Goal: Information Seeking & Learning: Learn about a topic

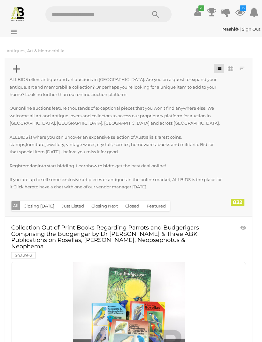
click at [35, 204] on button "Closing [DATE]" at bounding box center [39, 206] width 38 height 10
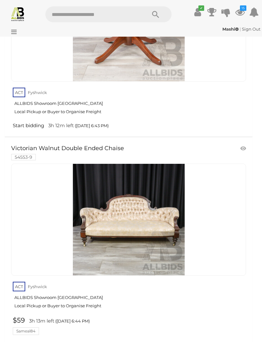
scroll to position [5809, 0]
click at [247, 144] on link at bounding box center [243, 149] width 11 height 10
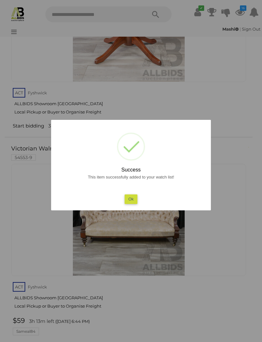
click at [133, 204] on button "Ok" at bounding box center [130, 199] width 13 height 9
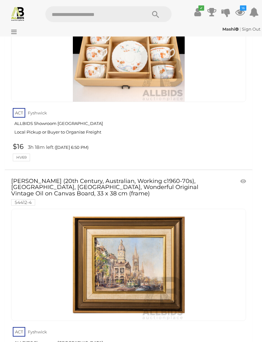
scroll to position [8525, 0]
click at [239, 177] on link at bounding box center [243, 182] width 11 height 10
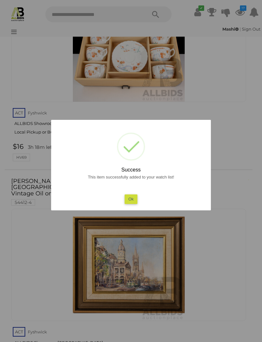
click at [134, 204] on button "Ok" at bounding box center [130, 199] width 13 height 9
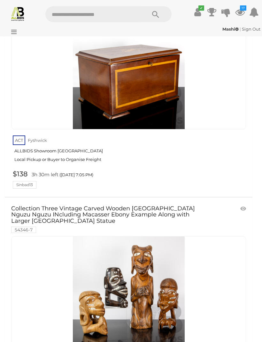
scroll to position [17214, 0]
click at [242, 204] on link at bounding box center [243, 209] width 11 height 10
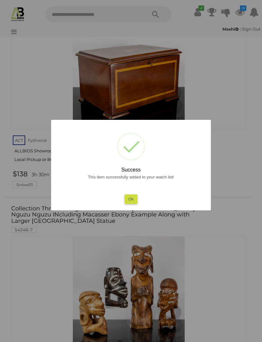
click at [130, 204] on button "Ok" at bounding box center [130, 199] width 13 height 9
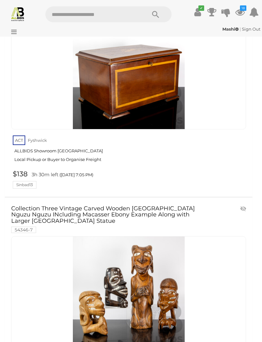
click at [231, 236] on div at bounding box center [128, 292] width 234 height 112
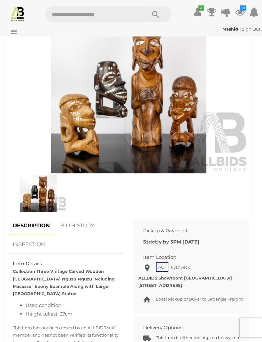
scroll to position [266, 0]
click at [45, 189] on img at bounding box center [38, 193] width 57 height 37
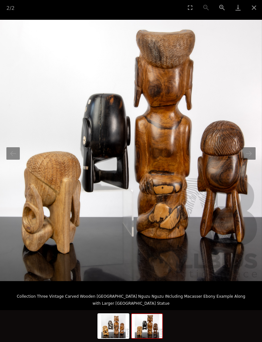
click at [251, 4] on button "Close gallery" at bounding box center [254, 7] width 16 height 15
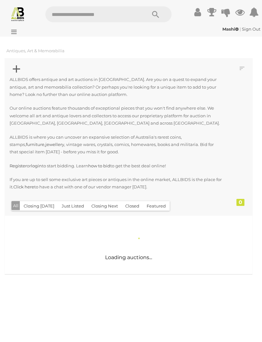
scroll to position [649, 0]
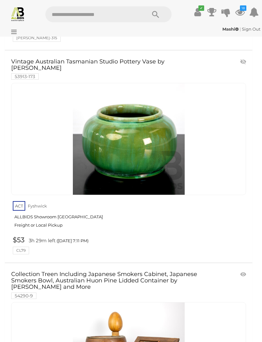
scroll to position [20768, 0]
click at [245, 270] on link at bounding box center [243, 275] width 11 height 10
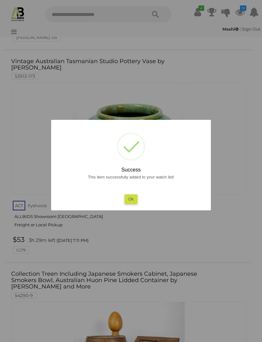
click at [136, 199] on button "Ok" at bounding box center [130, 199] width 13 height 9
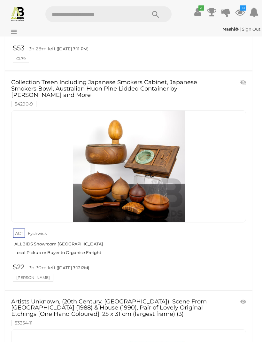
scroll to position [20960, 0]
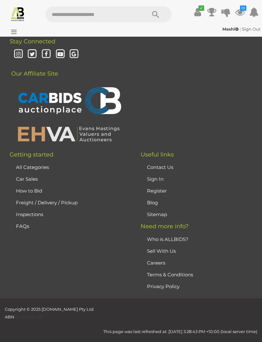
scroll to position [150, 0]
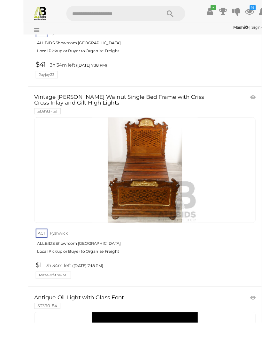
scroll to position [3281, 0]
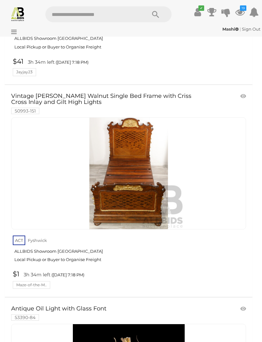
click at [241, 92] on link at bounding box center [243, 97] width 11 height 10
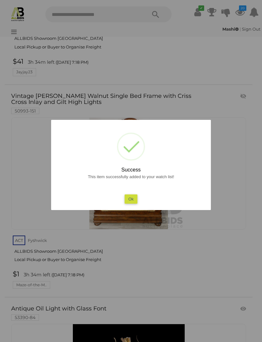
click at [133, 204] on button "Ok" at bounding box center [130, 199] width 13 height 9
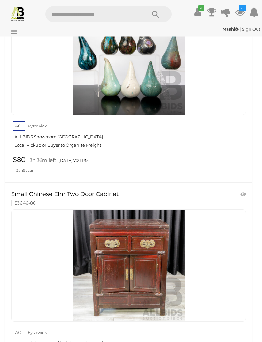
scroll to position [5300, 0]
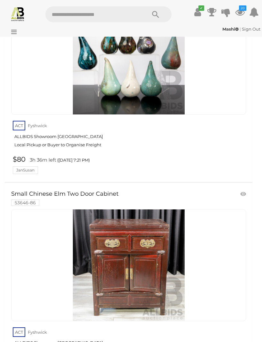
click at [242, 189] on link at bounding box center [243, 194] width 11 height 10
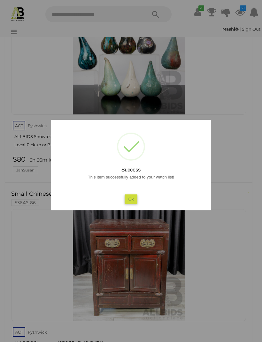
click at [134, 204] on button "Ok" at bounding box center [130, 199] width 13 height 9
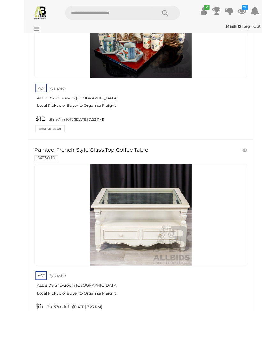
scroll to position [6627, 0]
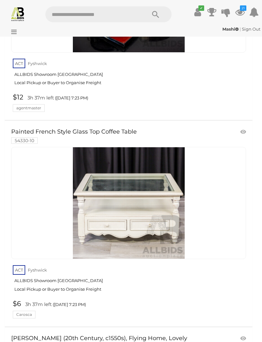
click at [238, 127] on link at bounding box center [243, 132] width 11 height 10
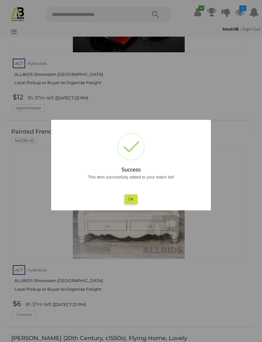
click at [125, 204] on button "Ok" at bounding box center [130, 199] width 13 height 9
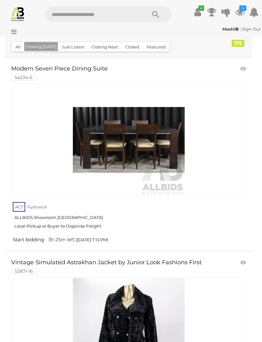
scroll to position [0, 0]
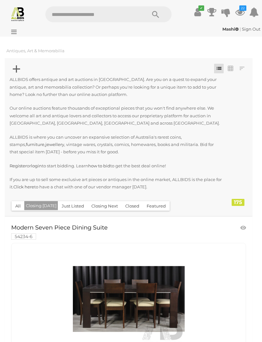
click at [105, 204] on button "Closing Next" at bounding box center [104, 206] width 34 height 10
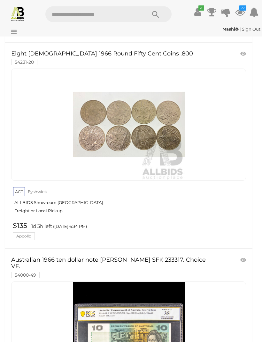
scroll to position [1027, 0]
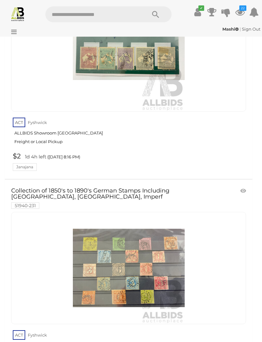
scroll to position [20600, 0]
click at [241, 187] on link at bounding box center [243, 192] width 11 height 10
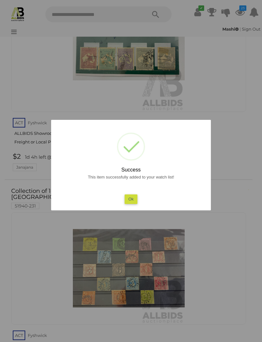
click at [135, 204] on button "Ok" at bounding box center [130, 199] width 13 height 9
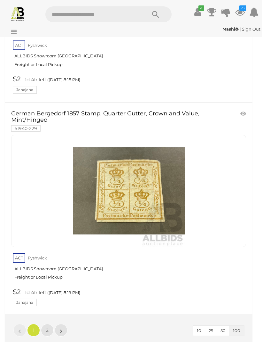
scroll to position [21092, 0]
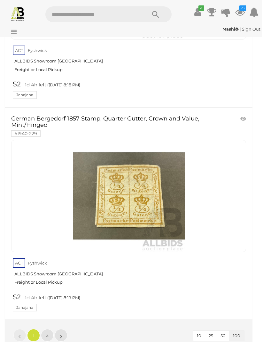
click at [48, 329] on link "2" at bounding box center [47, 335] width 13 height 13
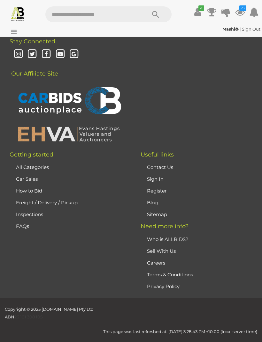
scroll to position [150, 0]
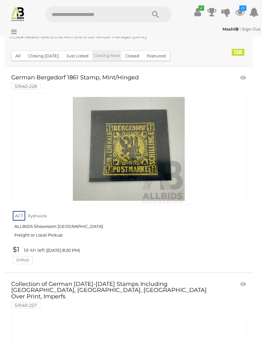
click at [239, 74] on link at bounding box center [243, 78] width 11 height 10
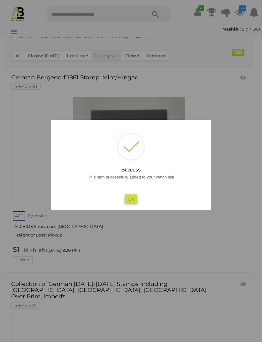
scroll to position [151, 0]
click at [135, 204] on button "Ok" at bounding box center [130, 199] width 13 height 9
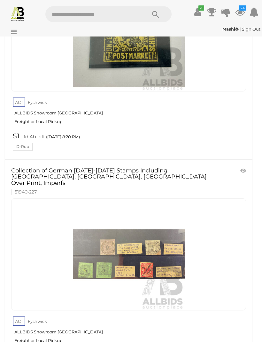
scroll to position [264, 0]
click at [256, 212] on div "Collection of German 1851-1889 Stamps Including Wuttemburg, Baden, East Africa …" at bounding box center [128, 269] width 257 height 218
click at [244, 168] on link at bounding box center [243, 171] width 11 height 10
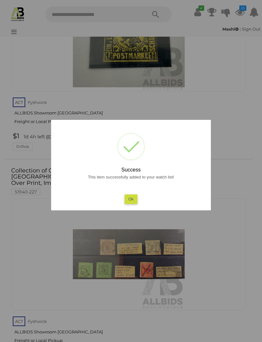
click at [134, 204] on button "Ok" at bounding box center [130, 199] width 13 height 9
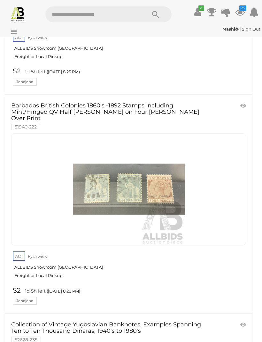
scroll to position [1387, 0]
click at [240, 101] on link at bounding box center [243, 106] width 11 height 10
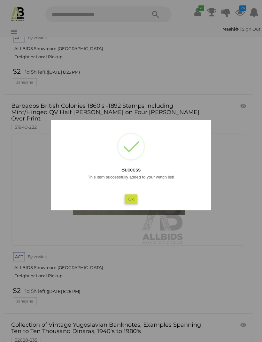
click at [130, 204] on button "Ok" at bounding box center [130, 199] width 13 height 9
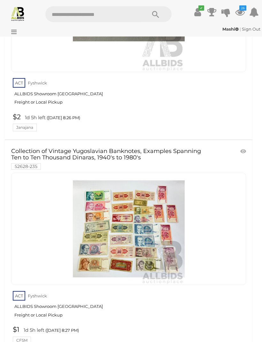
scroll to position [1560, 0]
click at [247, 147] on link at bounding box center [243, 152] width 11 height 10
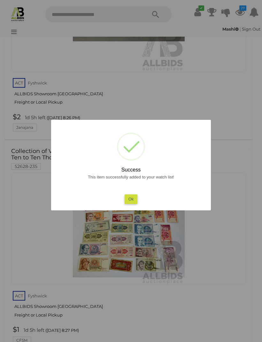
click at [135, 204] on button "Ok" at bounding box center [130, 199] width 13 height 9
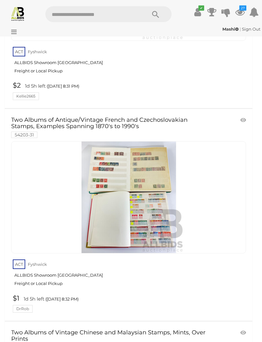
scroll to position [2676, 0]
click at [247, 115] on link at bounding box center [243, 120] width 11 height 10
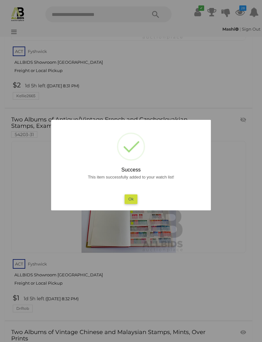
click at [137, 204] on button "Ok" at bounding box center [130, 199] width 13 height 9
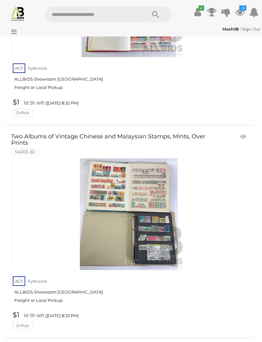
scroll to position [2871, 0]
click at [245, 132] on link at bounding box center [243, 137] width 11 height 10
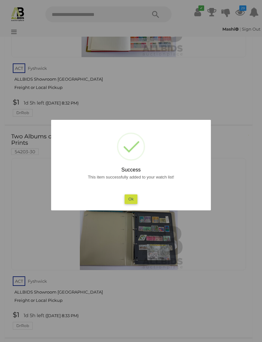
click at [132, 204] on button "Ok" at bounding box center [130, 199] width 13 height 9
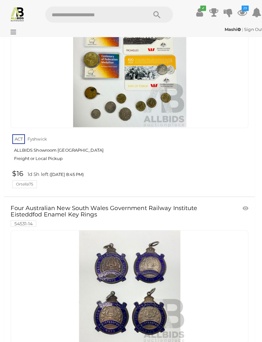
scroll to position [5581, 0]
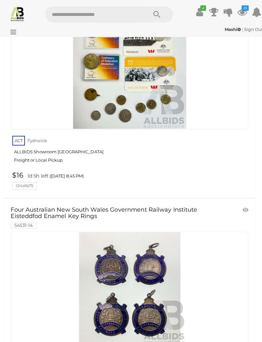
click at [242, 12] on icon at bounding box center [240, 11] width 10 height 11
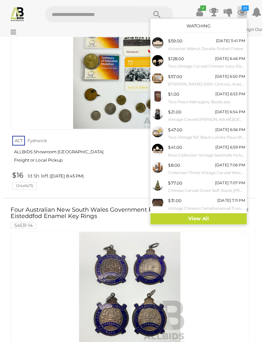
click at [218, 212] on link "View All" at bounding box center [196, 216] width 95 height 11
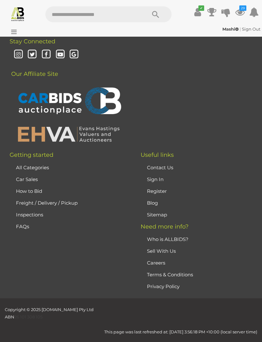
scroll to position [5115, 0]
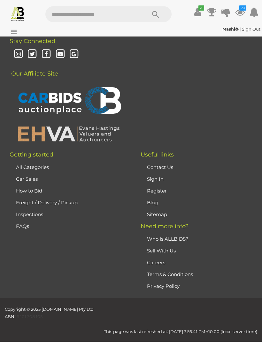
scroll to position [4532, 0]
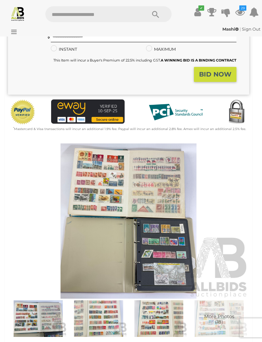
scroll to position [135, 0]
click at [144, 174] on img at bounding box center [128, 221] width 241 height 155
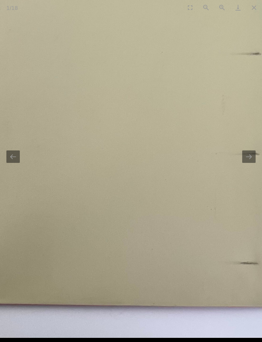
click at [249, 163] on button "Next slide" at bounding box center [248, 157] width 13 height 12
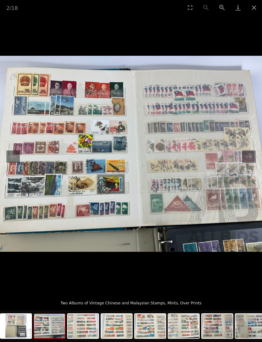
click at [148, 130] on img at bounding box center [131, 154] width 262 height 196
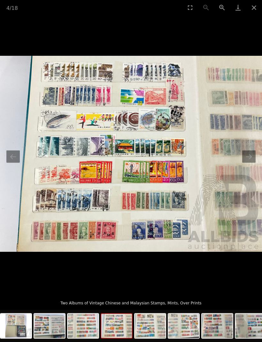
scroll to position [47, 0]
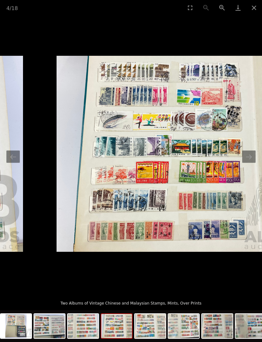
click at [249, 159] on button "Next slide" at bounding box center [248, 157] width 13 height 12
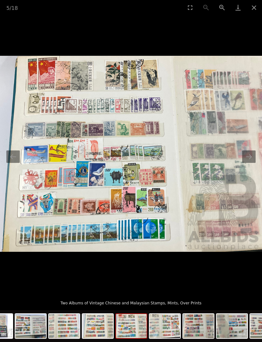
click at [164, 137] on img at bounding box center [131, 154] width 262 height 196
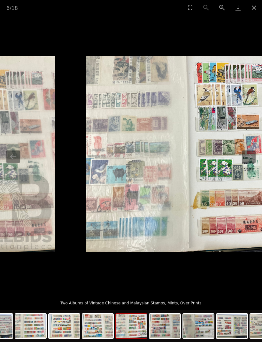
click at [206, 173] on img at bounding box center [217, 154] width 262 height 196
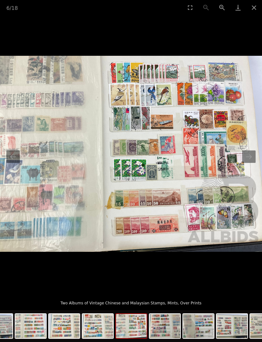
click at [245, 156] on button "Next slide" at bounding box center [248, 157] width 13 height 12
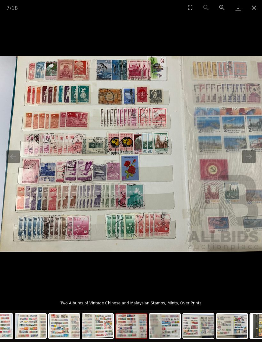
click at [249, 154] on button "Next slide" at bounding box center [248, 157] width 13 height 12
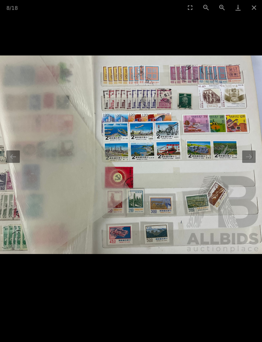
click at [249, 158] on button "Next slide" at bounding box center [248, 157] width 13 height 12
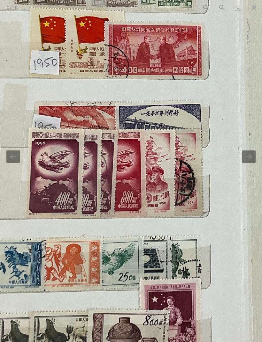
click at [248, 153] on button "Next slide" at bounding box center [248, 157] width 13 height 12
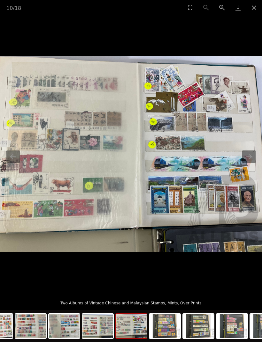
click at [11, 156] on button "Previous slide" at bounding box center [12, 157] width 13 height 12
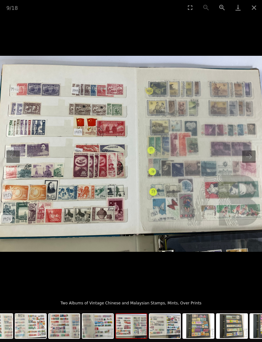
click at [253, 154] on button "Next slide" at bounding box center [248, 157] width 13 height 12
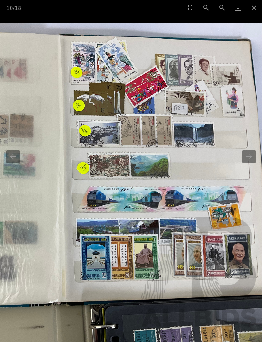
click at [252, 157] on button "Next slide" at bounding box center [248, 157] width 13 height 12
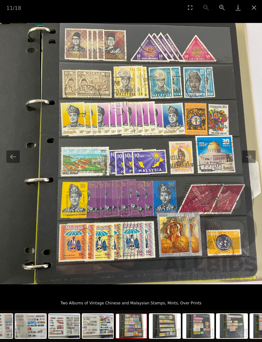
click at [252, 155] on button "Next slide" at bounding box center [248, 157] width 13 height 12
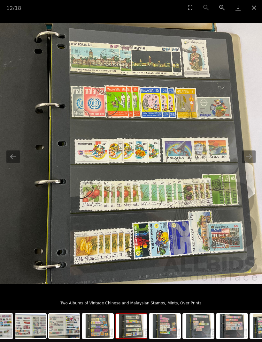
click at [251, 155] on button "Next slide" at bounding box center [248, 157] width 13 height 12
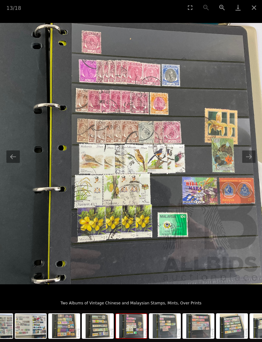
click at [248, 156] on button "Next slide" at bounding box center [248, 157] width 13 height 12
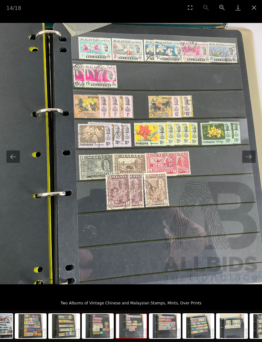
click at [248, 155] on button "Next slide" at bounding box center [248, 157] width 13 height 12
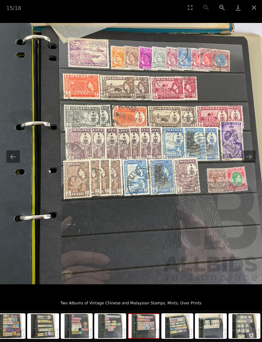
click at [248, 157] on button "Next slide" at bounding box center [248, 157] width 13 height 12
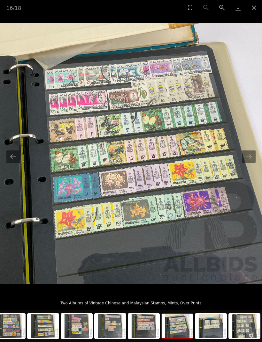
click at [246, 157] on button "Next slide" at bounding box center [248, 157] width 13 height 12
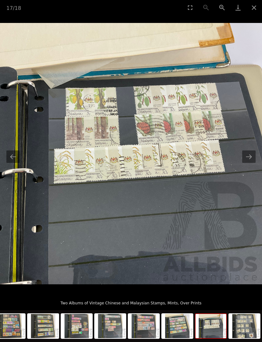
click at [250, 155] on button "Next slide" at bounding box center [248, 157] width 13 height 12
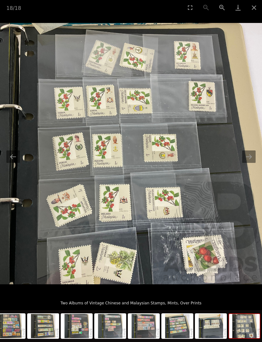
click at [251, 157] on button "Next slide" at bounding box center [248, 157] width 13 height 12
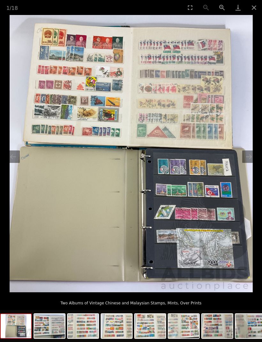
click at [252, 156] on button "Next slide" at bounding box center [248, 157] width 13 height 12
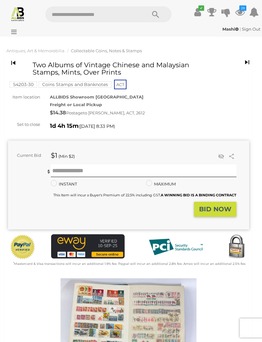
scroll to position [135, 0]
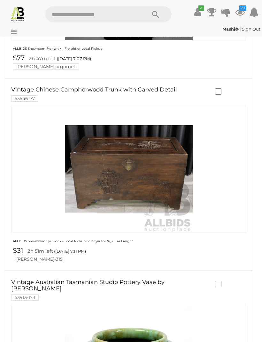
scroll to position [1693, 0]
